Goal: Transaction & Acquisition: Purchase product/service

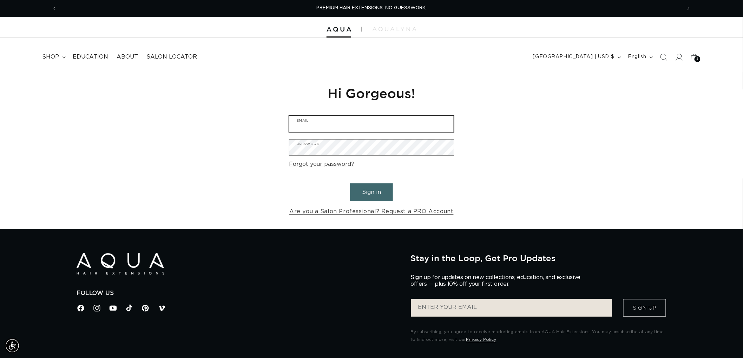
type input "graphics@pabeauty.com"
click at [383, 190] on button "Sign in" at bounding box center [371, 193] width 43 height 18
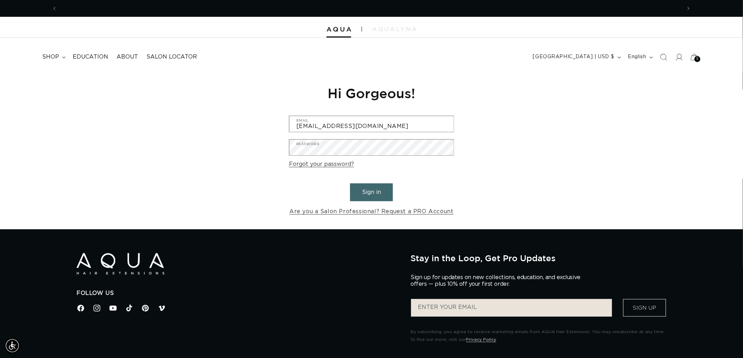
scroll to position [0, 624]
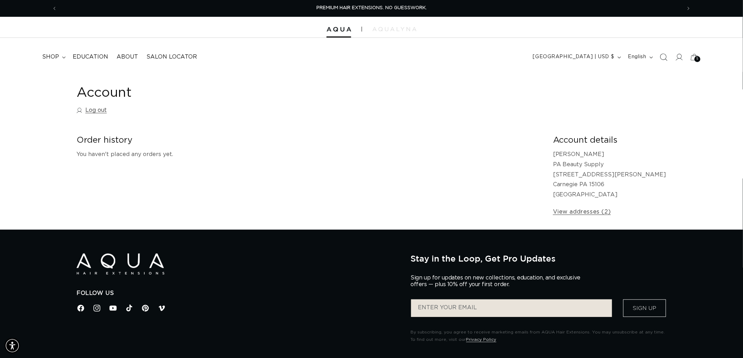
click at [658, 55] on span "Search" at bounding box center [663, 56] width 15 height 15
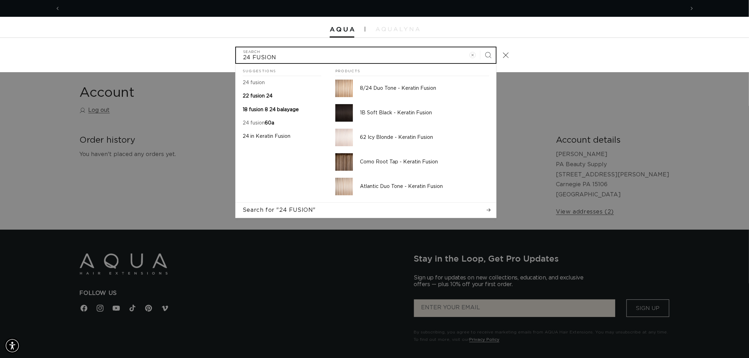
scroll to position [0, 1248]
click at [244, 57] on input "24 FUSION" at bounding box center [366, 55] width 260 height 16
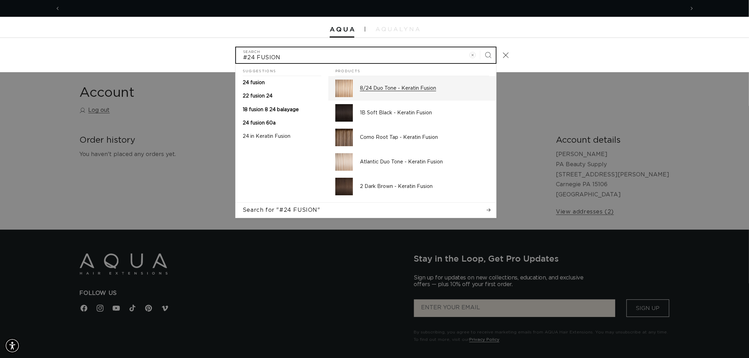
scroll to position [0, 624]
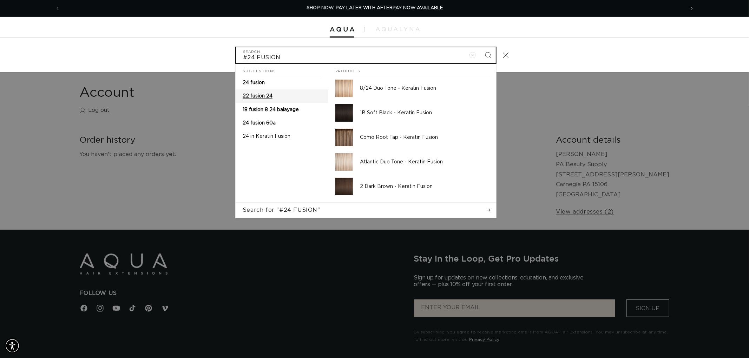
type input "#24 FUSION"
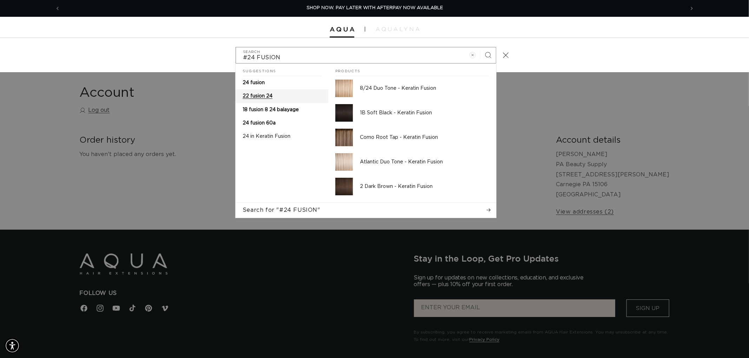
click at [262, 94] on span "22 fusion 24" at bounding box center [258, 96] width 30 height 5
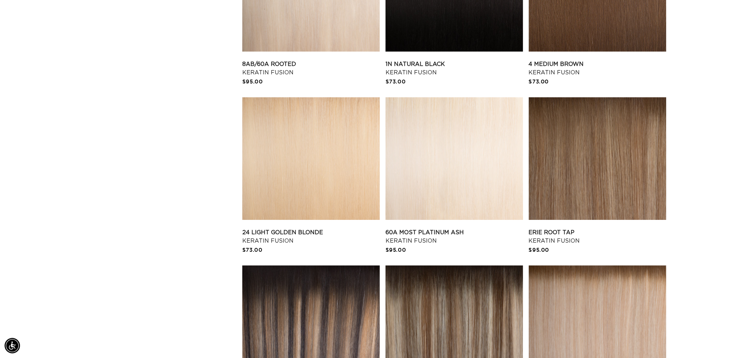
scroll to position [819, 0]
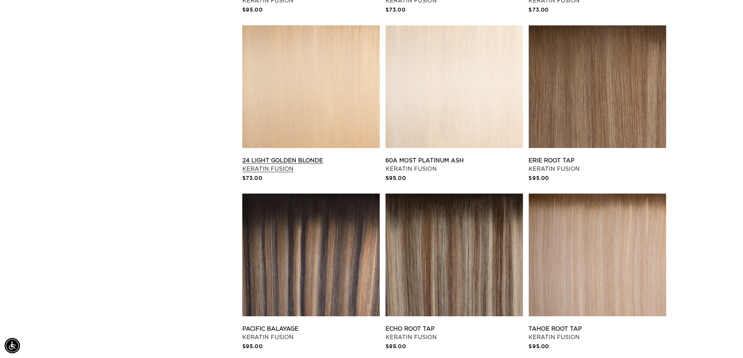
click at [346, 157] on link "24 Light Golden Blonde Keratin Fusion" at bounding box center [311, 165] width 138 height 17
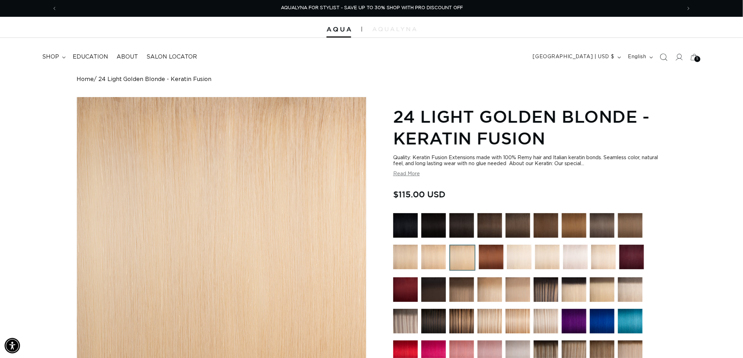
click at [665, 57] on icon "Search" at bounding box center [662, 56] width 7 height 7
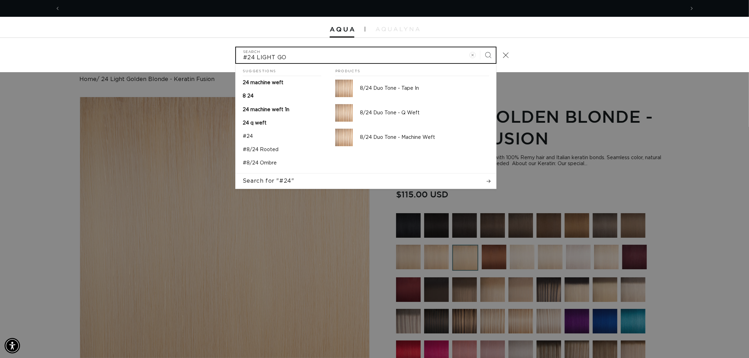
scroll to position [0, 624]
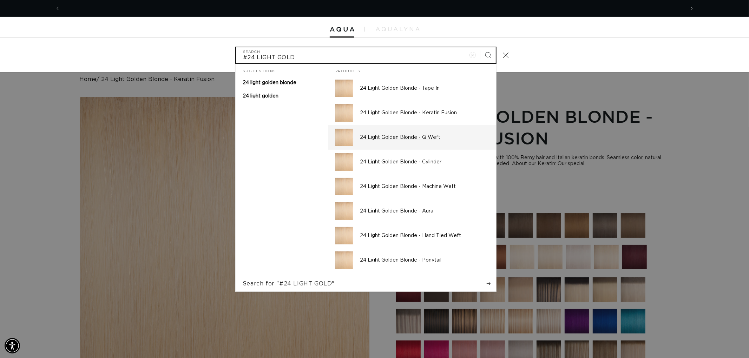
type input "#24 LIGHT GOLD"
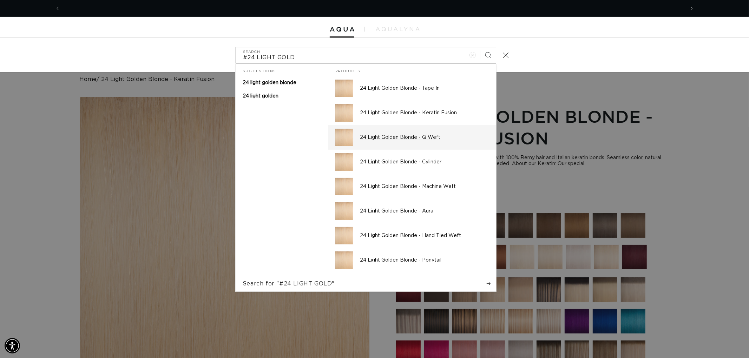
click at [431, 141] on p "24 Light Golden Blonde - Q Weft" at bounding box center [424, 137] width 129 height 6
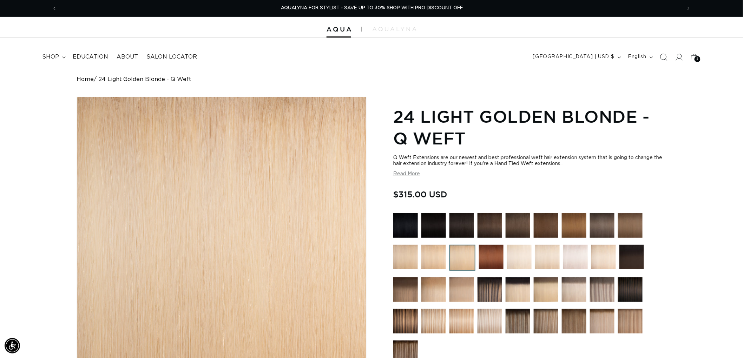
click at [665, 61] on span "Search" at bounding box center [663, 56] width 15 height 15
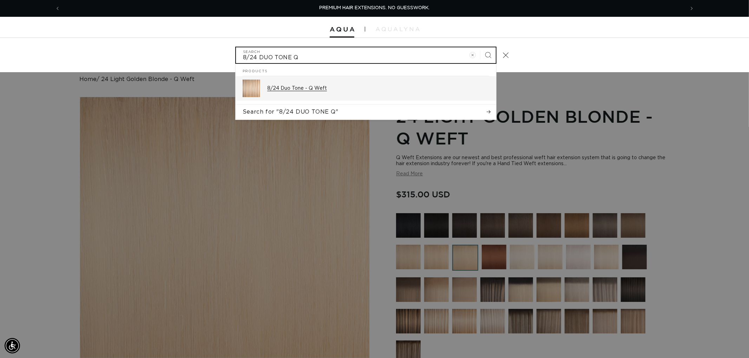
type input "8/24 DUO TONE Q"
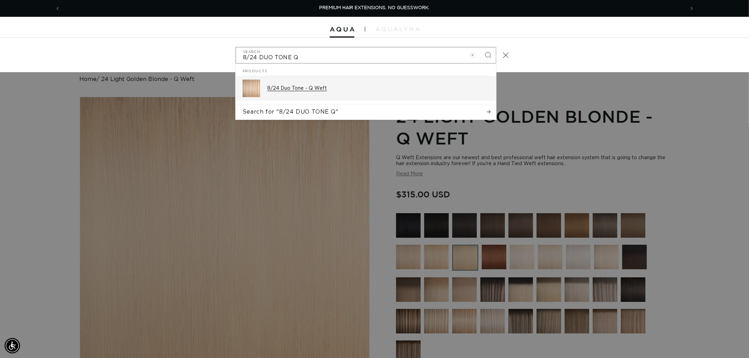
click at [366, 84] on div "8/24 Duo Tone - Q Weft" at bounding box center [378, 89] width 222 height 18
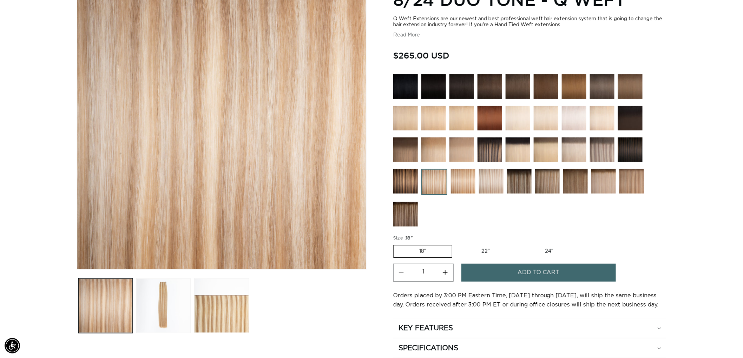
scroll to position [0, 1248]
click at [490, 178] on img at bounding box center [491, 181] width 25 height 25
